Goal: Check status: Check status

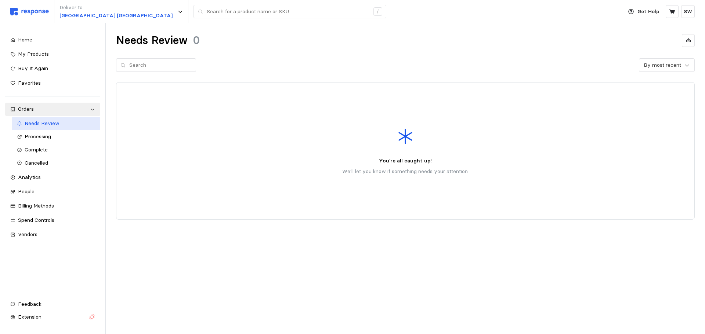
click at [35, 126] on span "Needs Review" at bounding box center [42, 123] width 35 height 7
click at [43, 138] on span "Processing" at bounding box center [38, 136] width 26 height 7
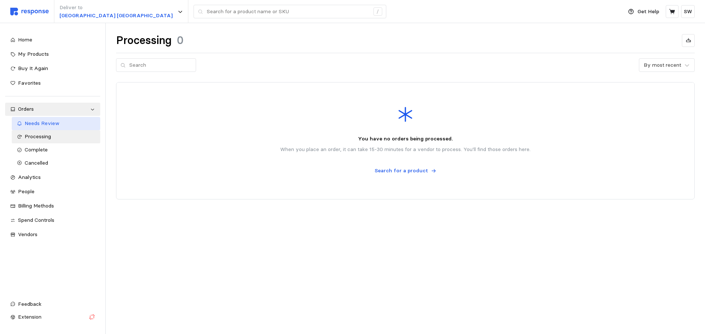
click at [43, 123] on span "Needs Review" at bounding box center [42, 123] width 35 height 7
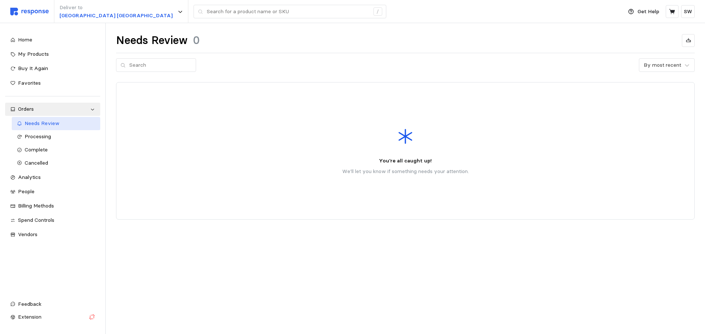
click at [47, 124] on span "Needs Review" at bounding box center [42, 123] width 35 height 7
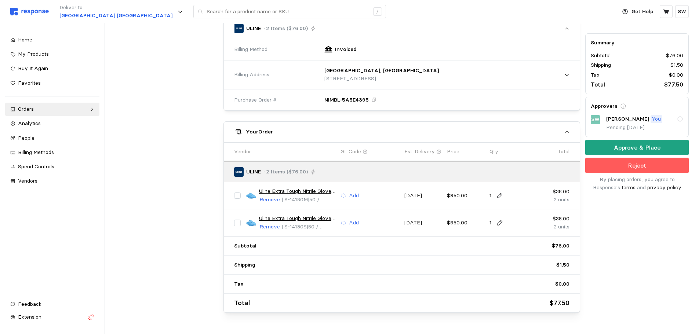
scroll to position [240, 0]
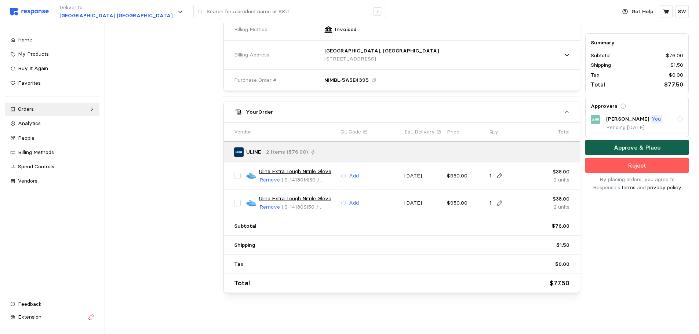
click at [612, 144] on button "Approve & Place" at bounding box center [638, 147] width 104 height 15
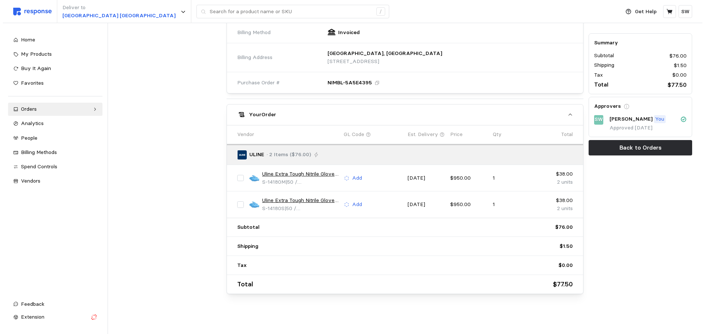
scroll to position [0, 0]
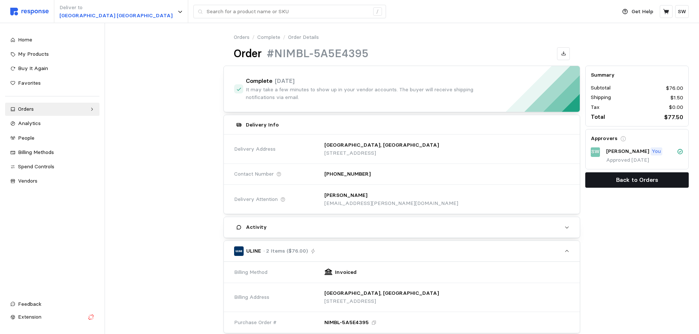
click at [663, 179] on button "Back to Orders" at bounding box center [638, 180] width 104 height 15
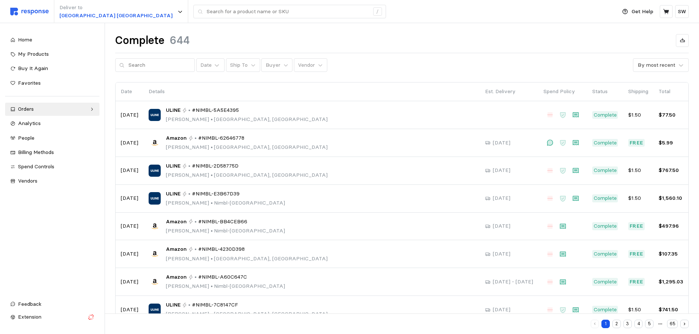
click at [45, 117] on div "Home My Products Buy It Again Favorites Orders Needs Review Processing Complete…" at bounding box center [52, 110] width 94 height 155
click at [40, 112] on div "Orders" at bounding box center [52, 109] width 69 height 8
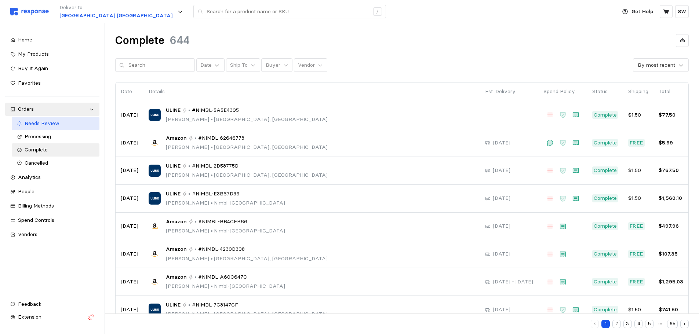
click at [31, 120] on div "Needs Review" at bounding box center [60, 124] width 70 height 8
